Goal: Task Accomplishment & Management: Manage account settings

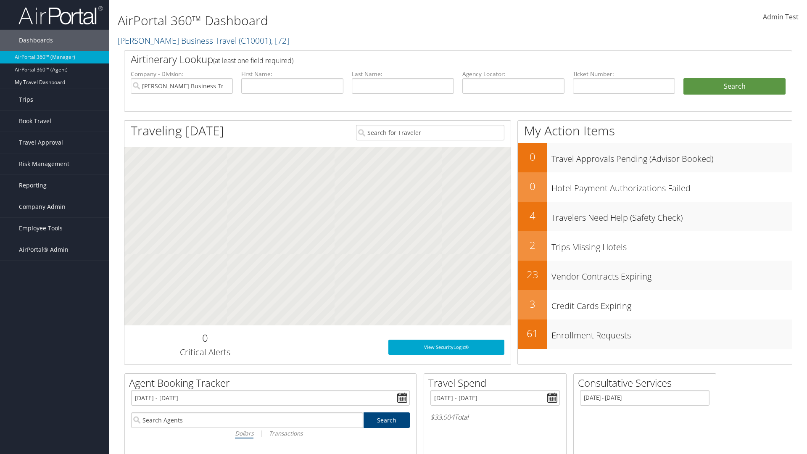
click at [780, 17] on span "Admin Test" at bounding box center [781, 16] width 36 height 9
click at [0, 0] on link "Log Consulting Time" at bounding box center [0, 0] width 0 height 0
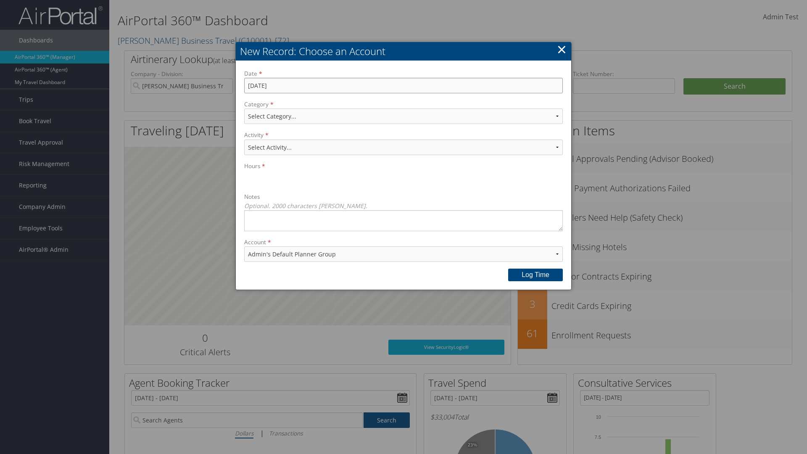
type input "[DATE]"
click at [403, 116] on select "Select Category... Account Support Consultative Services" at bounding box center [403, 116] width 319 height 16
select select "2"
click at [403, 147] on select "Select Activity..." at bounding box center [403, 148] width 319 height 16
click at [535, 274] on button "Log time" at bounding box center [535, 275] width 55 height 13
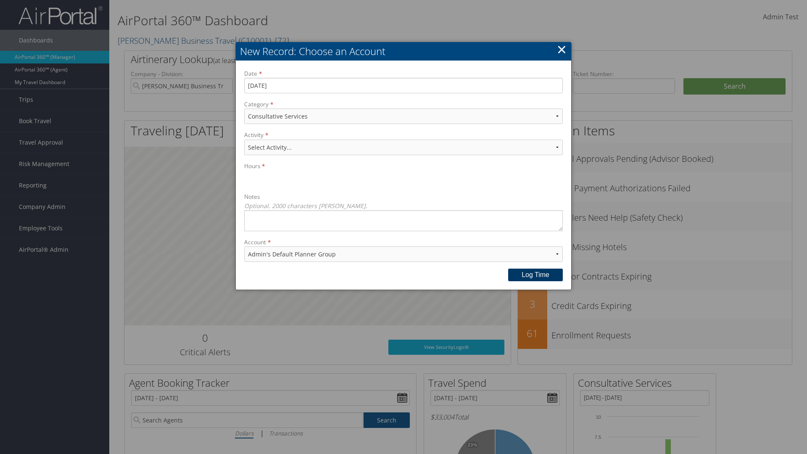
select select "240-1"
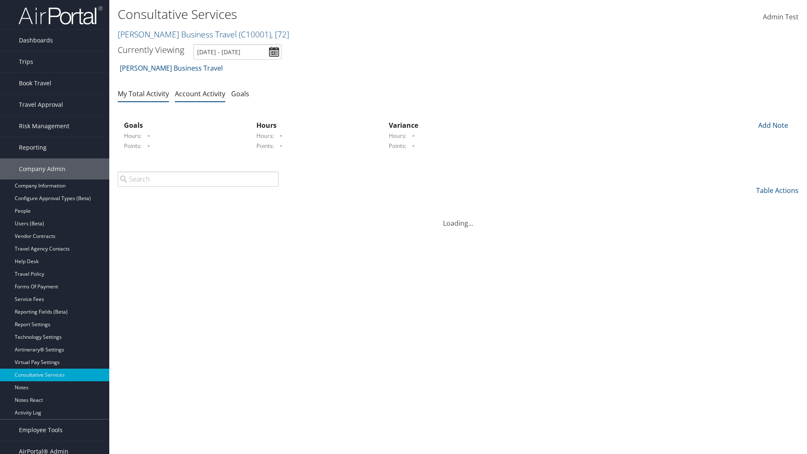
click at [143, 93] on link "My Total Activity" at bounding box center [143, 93] width 51 height 9
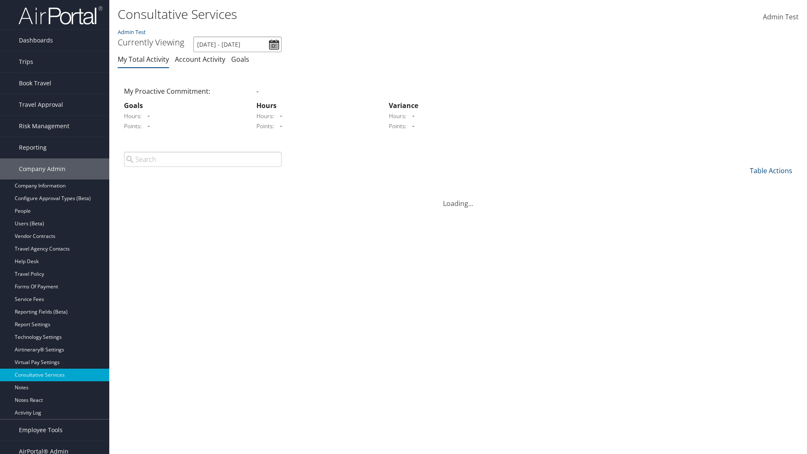
click at [237, 44] on input "[DATE] - [DATE]" at bounding box center [237, 45] width 88 height 16
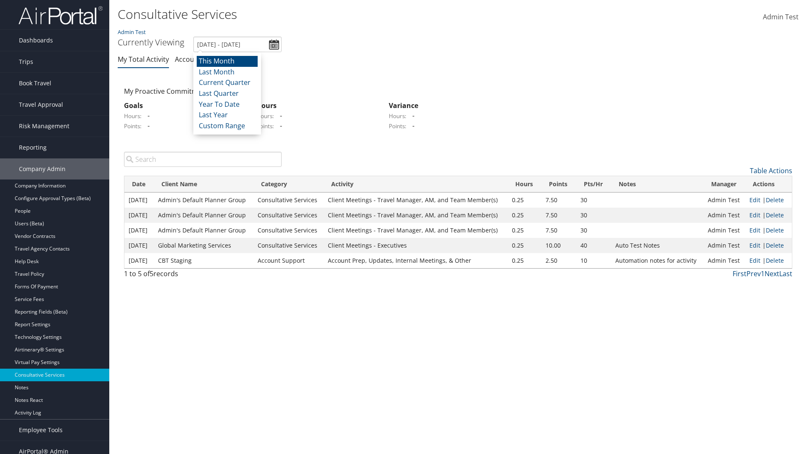
click at [227, 61] on li "This Month" at bounding box center [227, 61] width 61 height 11
type input "[DATE] - [DATE]"
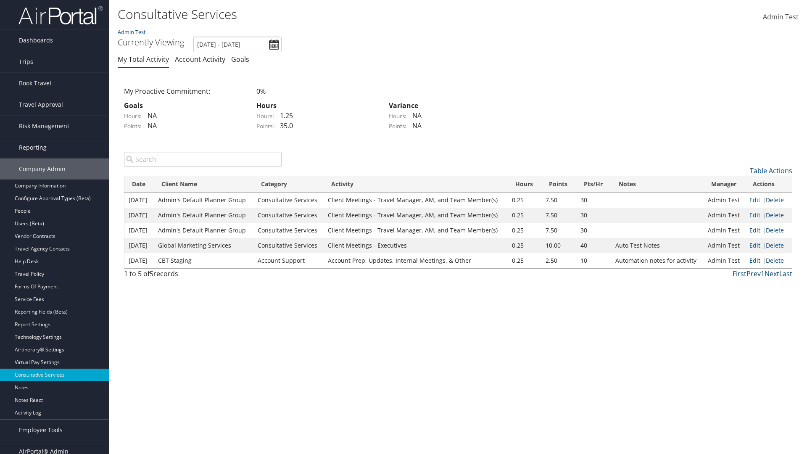
click at [775, 200] on link "Delete" at bounding box center [775, 200] width 18 height 8
